Goal: Information Seeking & Learning: Find specific fact

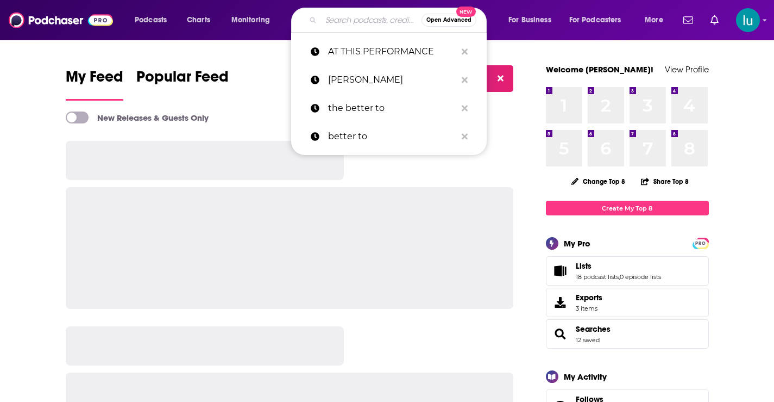
click at [339, 20] on input "Search podcasts, credits, & more..." at bounding box center [371, 19] width 101 height 17
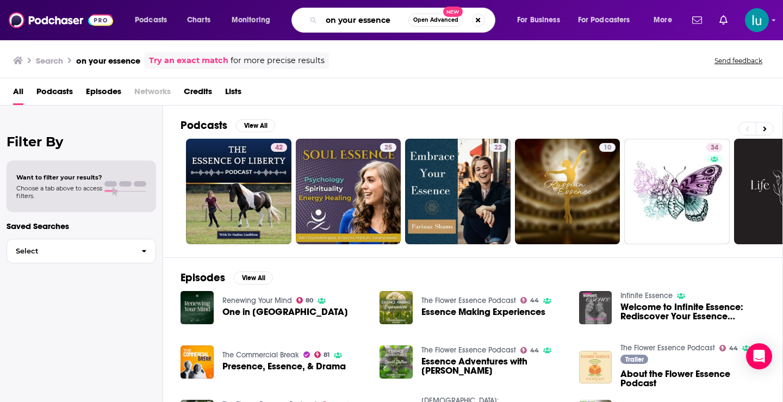
click at [392, 23] on input "on your essence" at bounding box center [364, 19] width 87 height 17
type input "on your essence april"
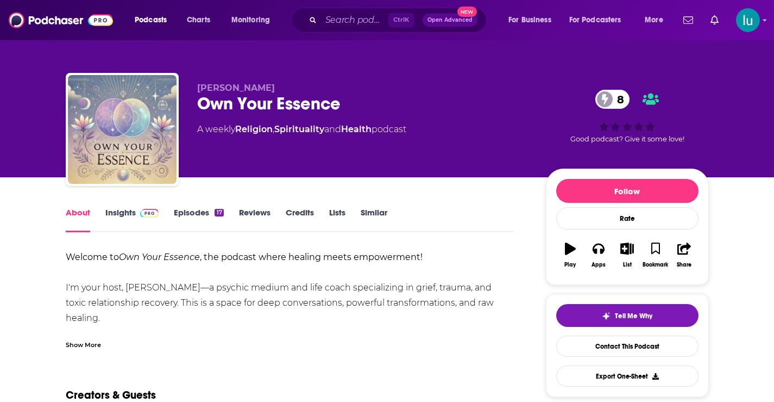
click at [101, 345] on div "Show More" at bounding box center [83, 344] width 35 height 10
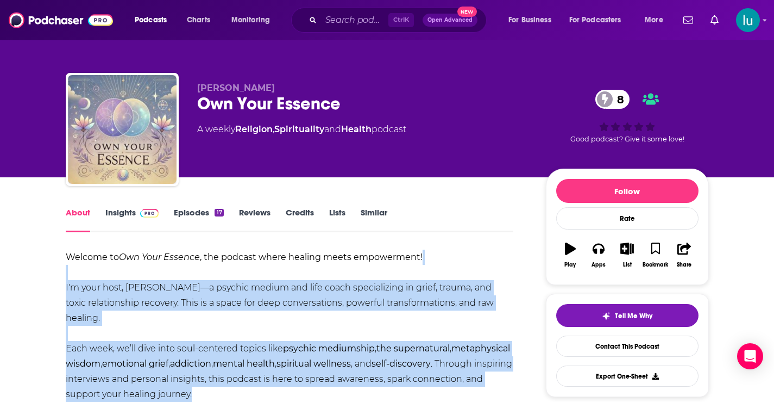
drag, startPoint x: 67, startPoint y: 279, endPoint x: 224, endPoint y: 372, distance: 183.2
click at [224, 372] on div "Welcome to Own Your Essence , the podcast where healing meets empowerment! I'm …" at bounding box center [290, 363] width 448 height 228
copy div "I'm your host, April DeMille—a psychic medium and life coach specializing in gr…"
